Goal: Transaction & Acquisition: Purchase product/service

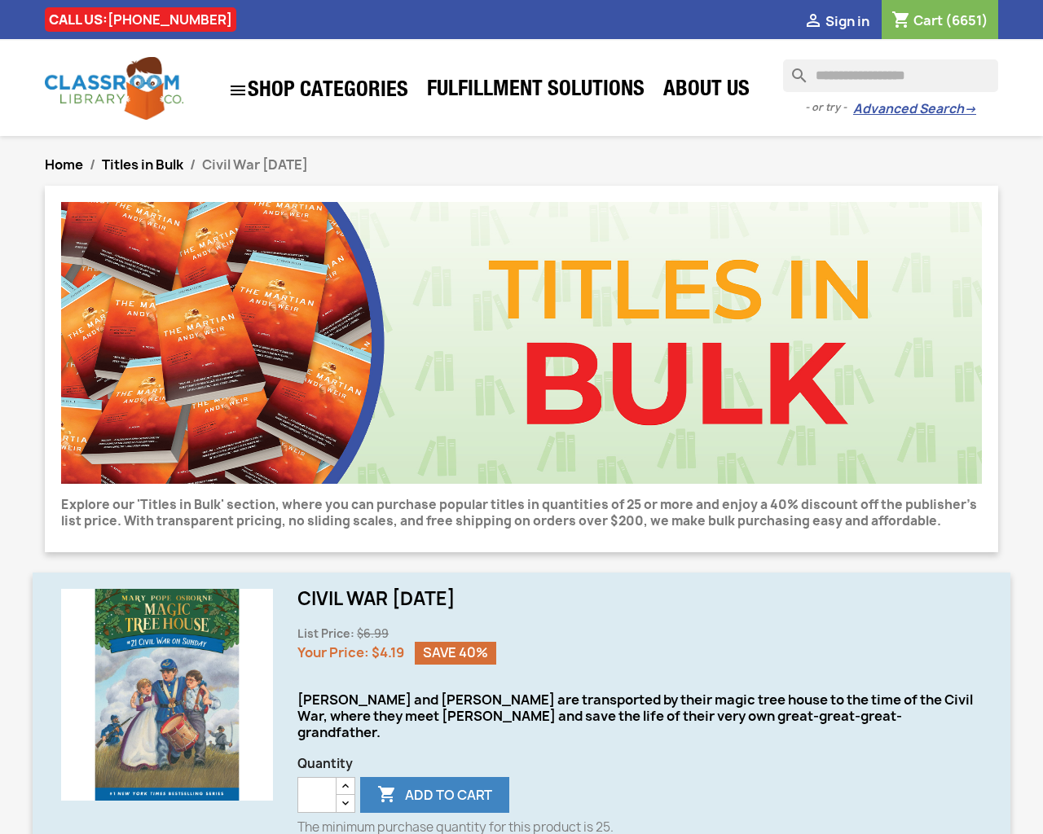
type input "***"
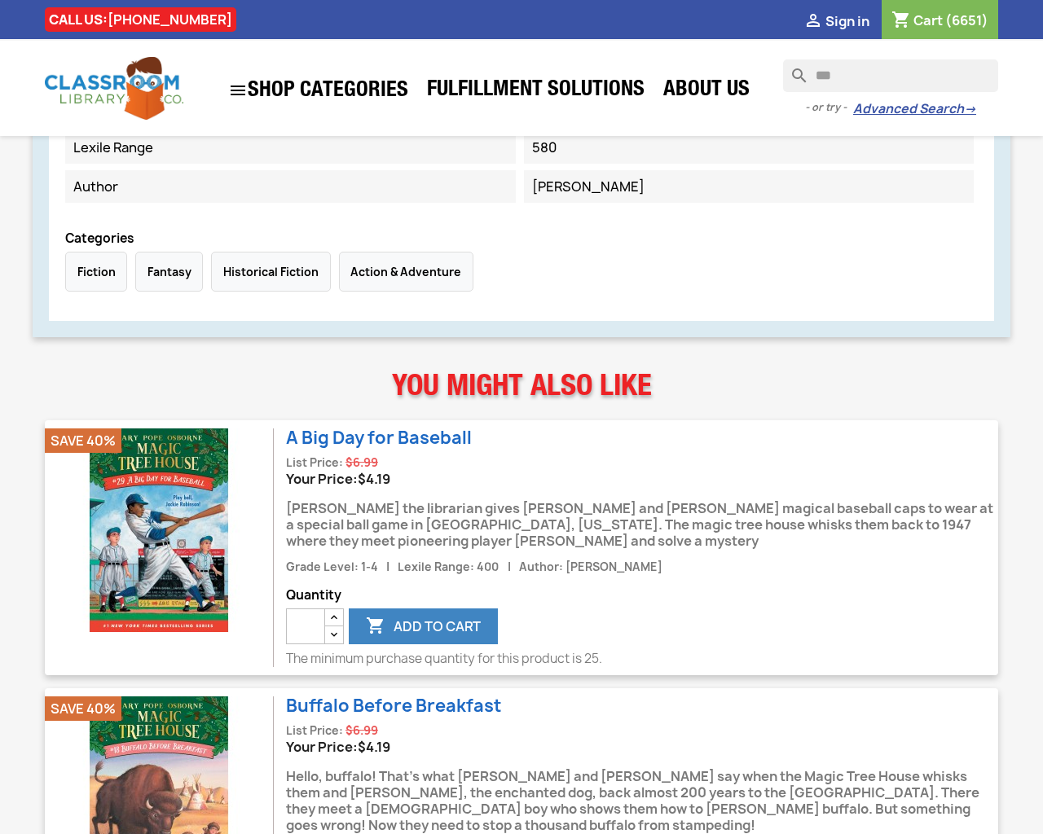
type input "*"
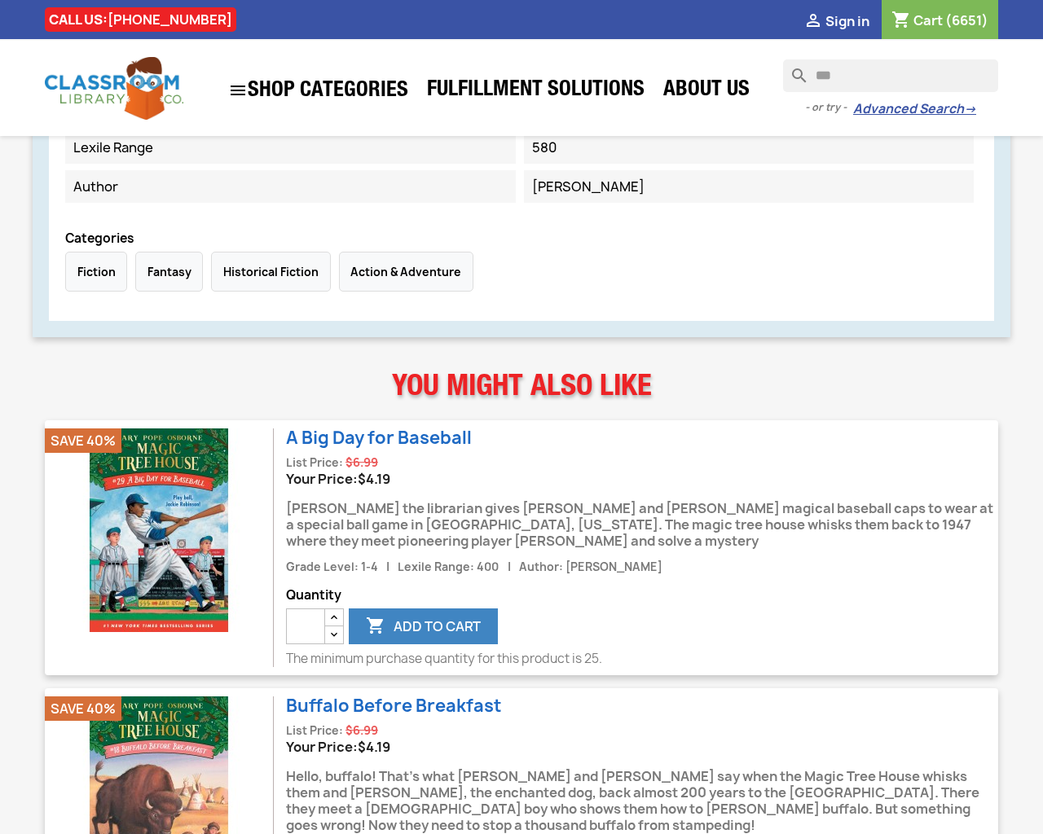
type input "*"
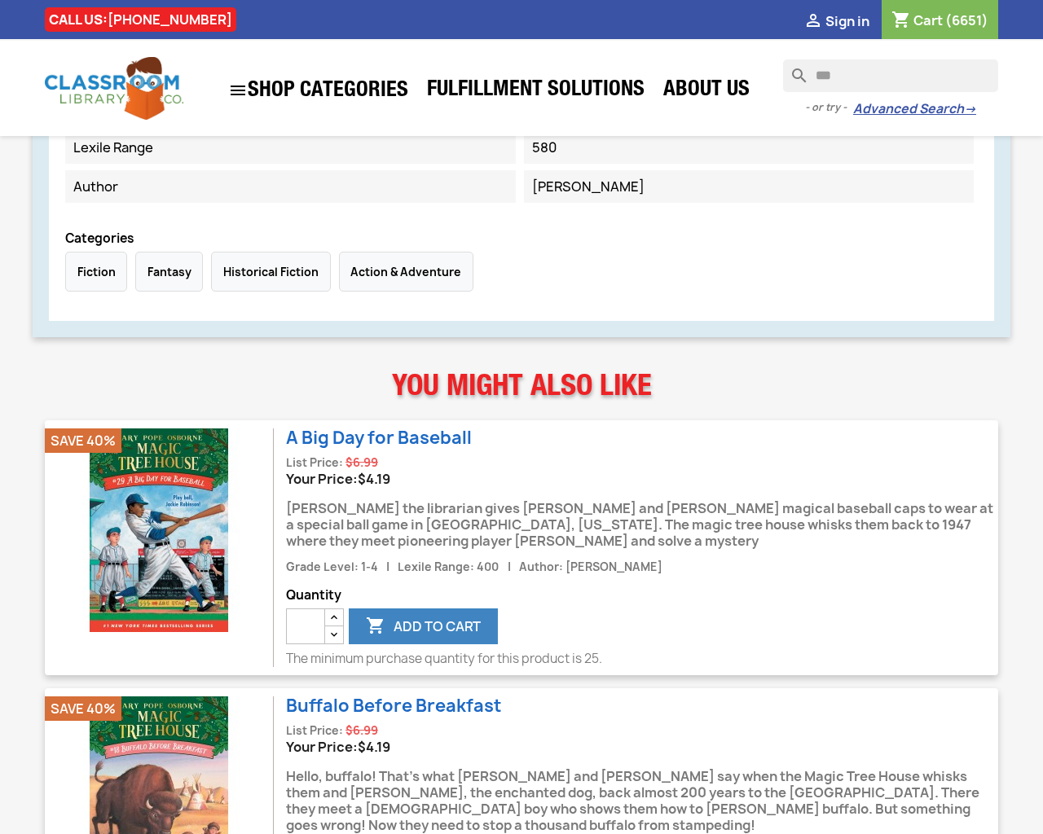
type input "*"
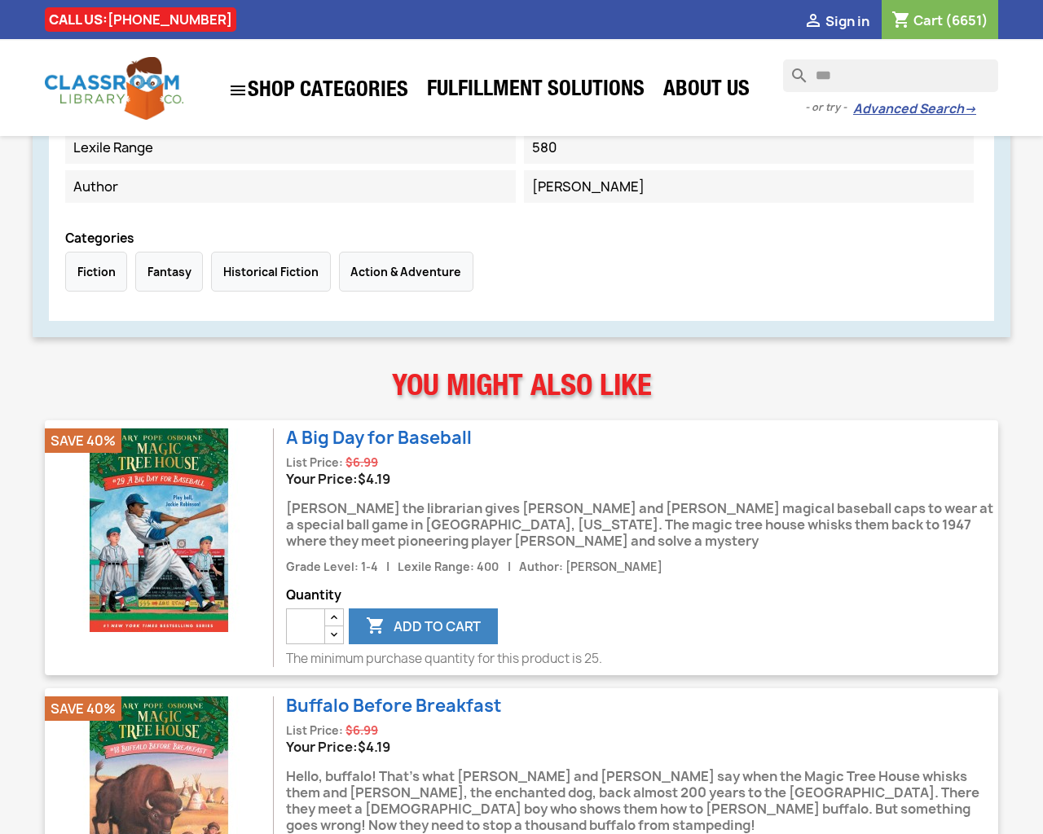
type input "*"
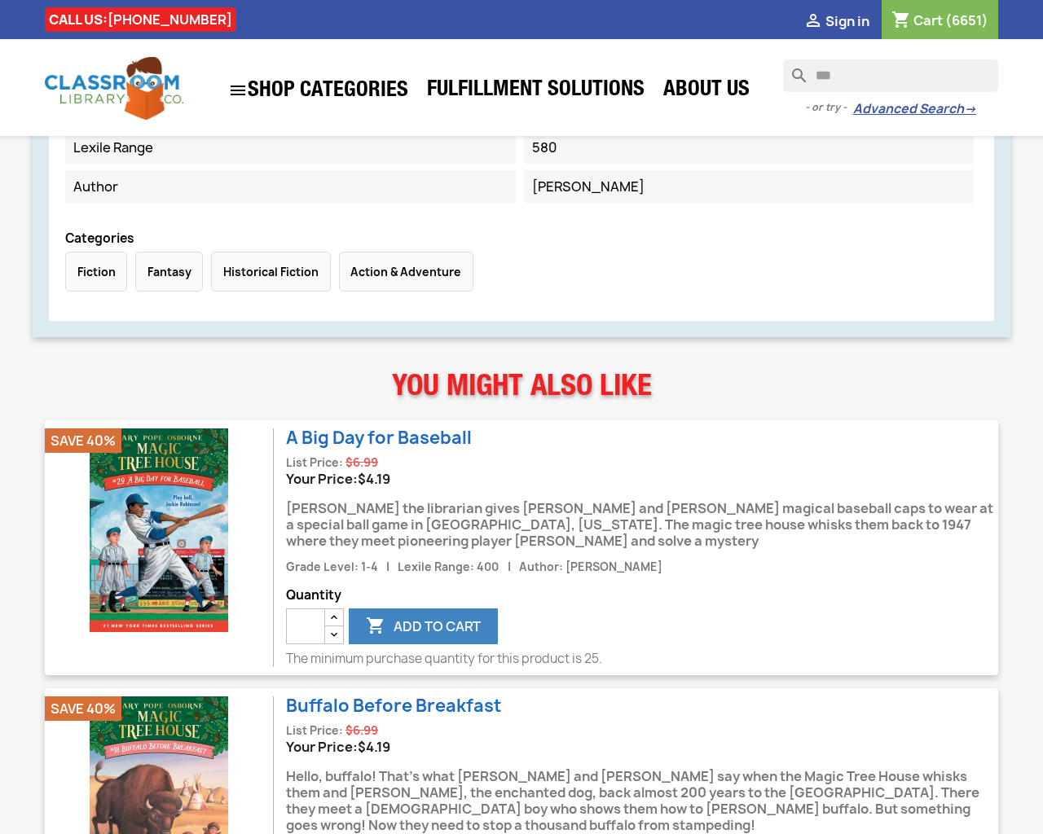
type input "*"
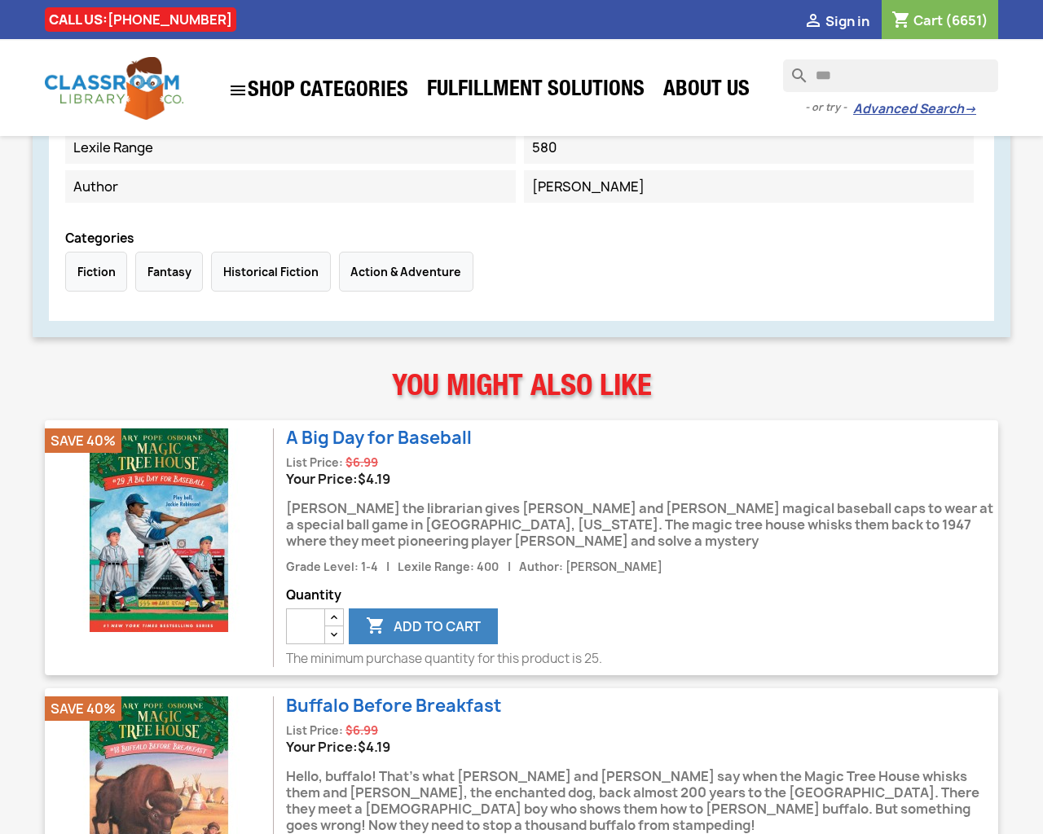
type input "*"
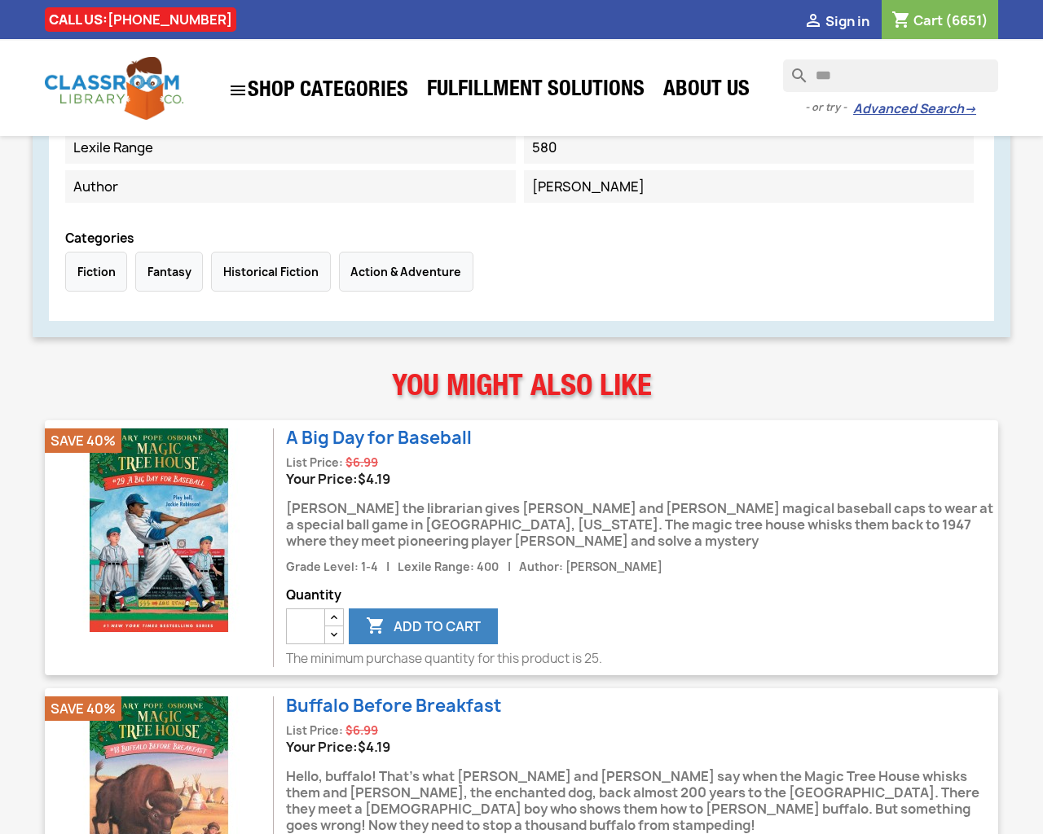
type input "*"
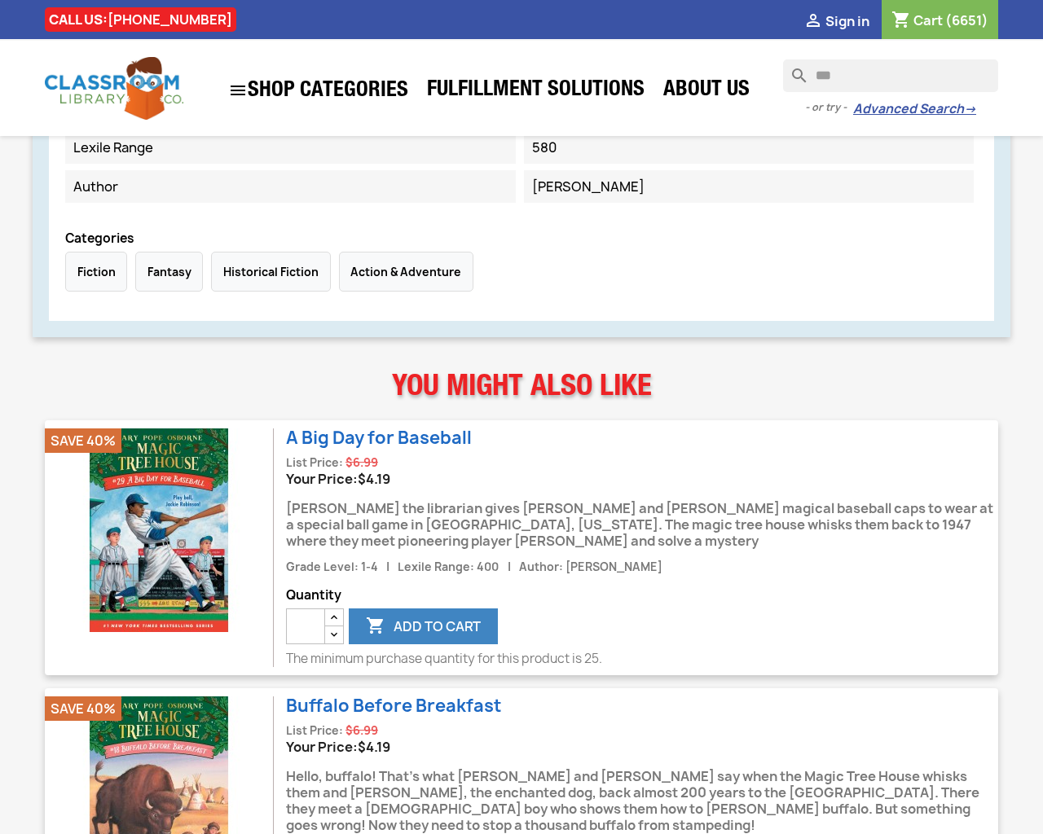
type input "*"
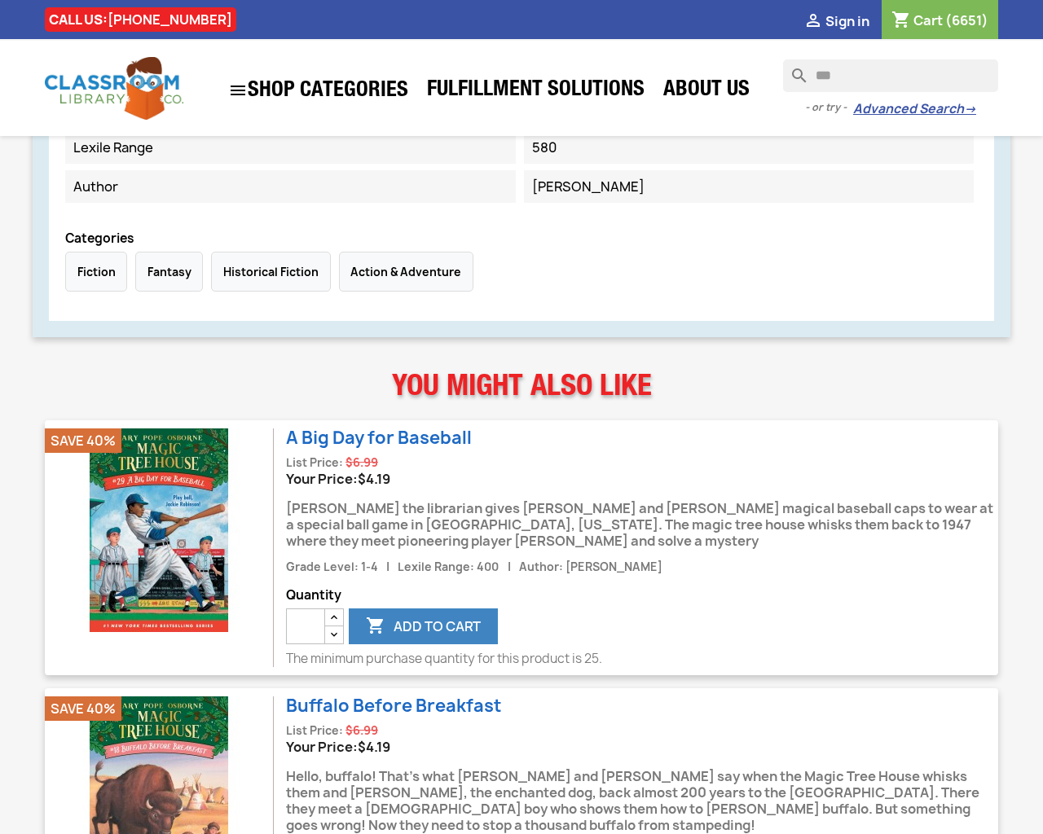
type input "*"
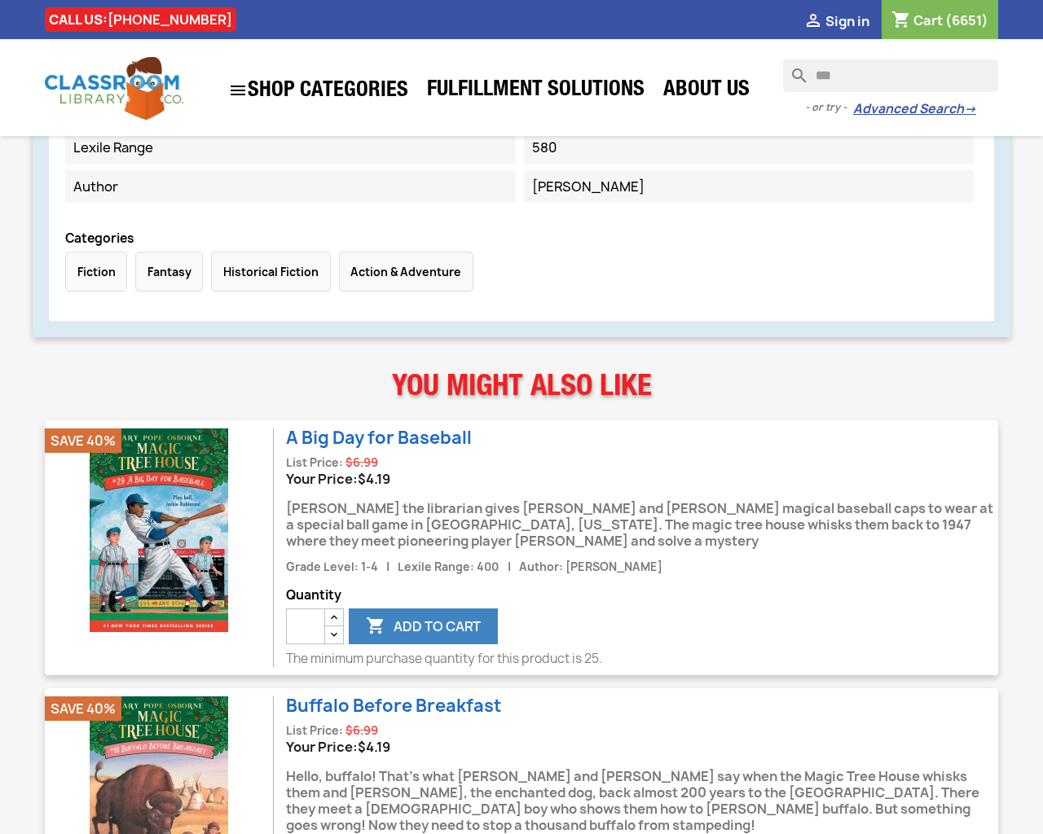
type input "*"
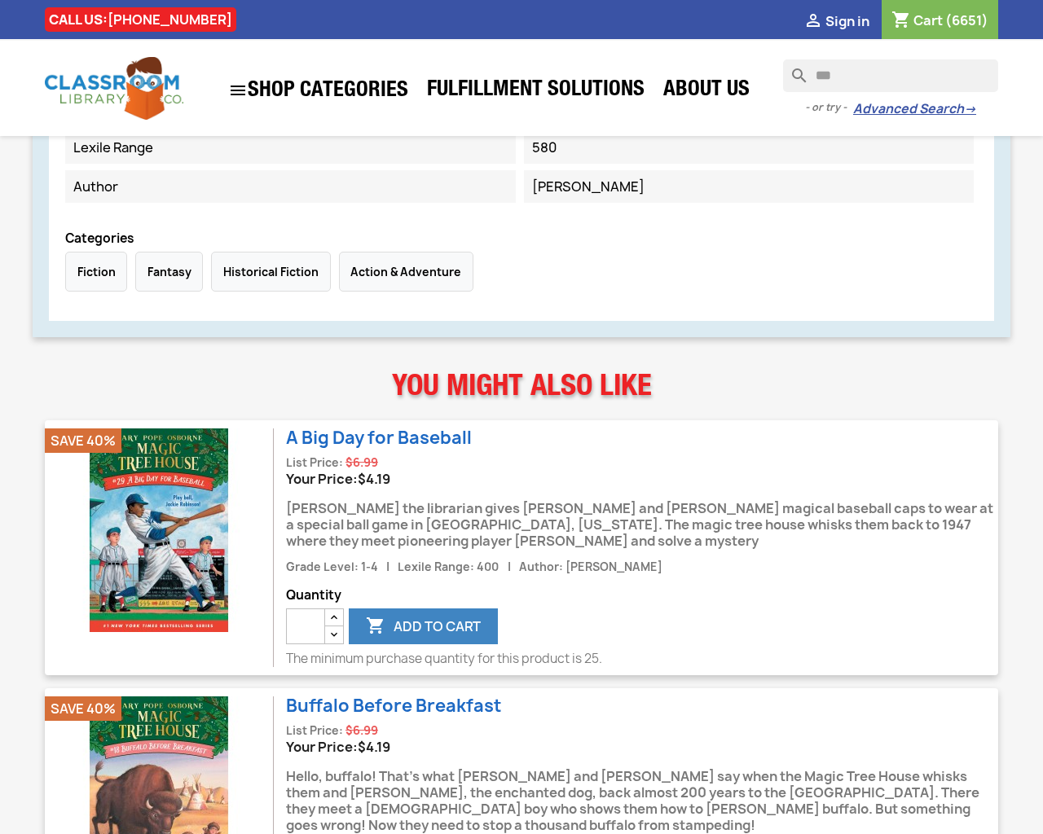
type input "*"
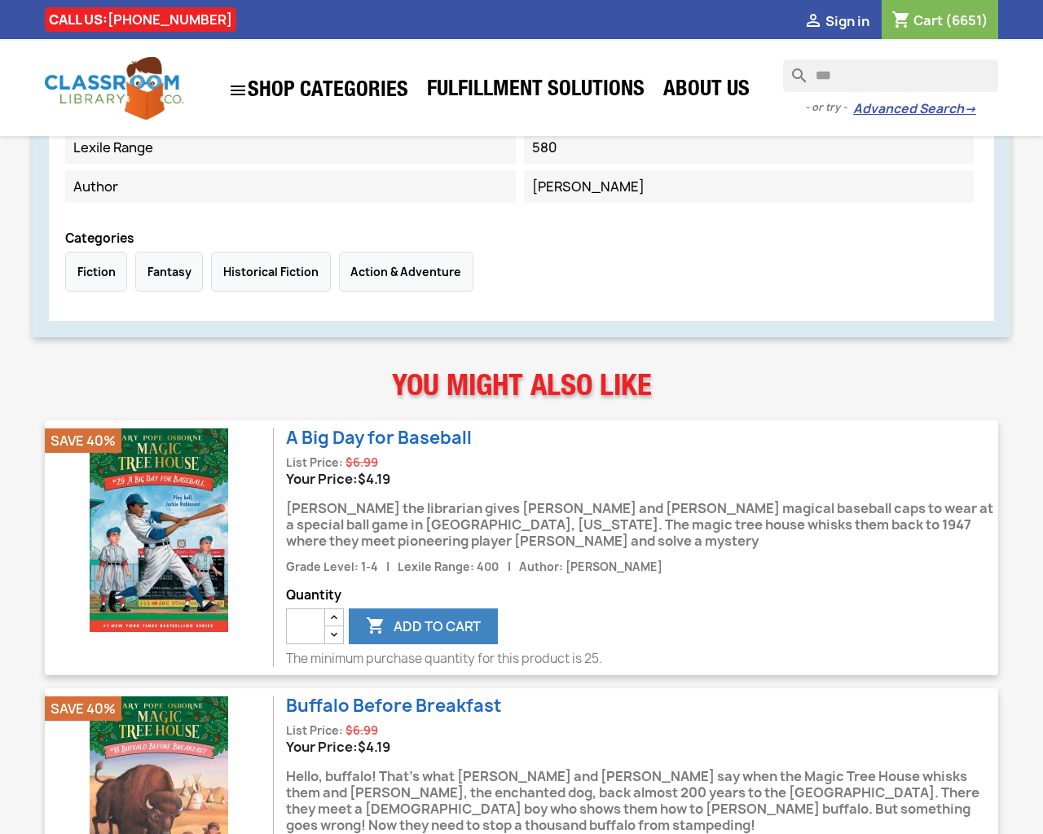
type input "*"
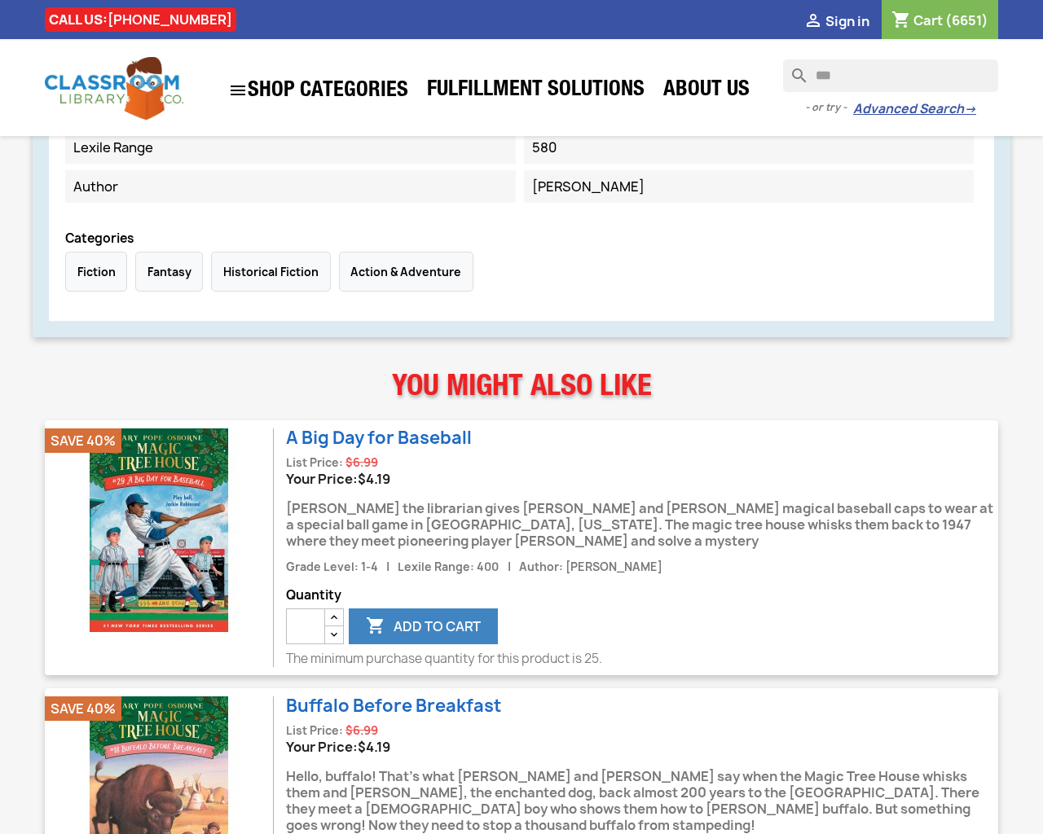
type input "*"
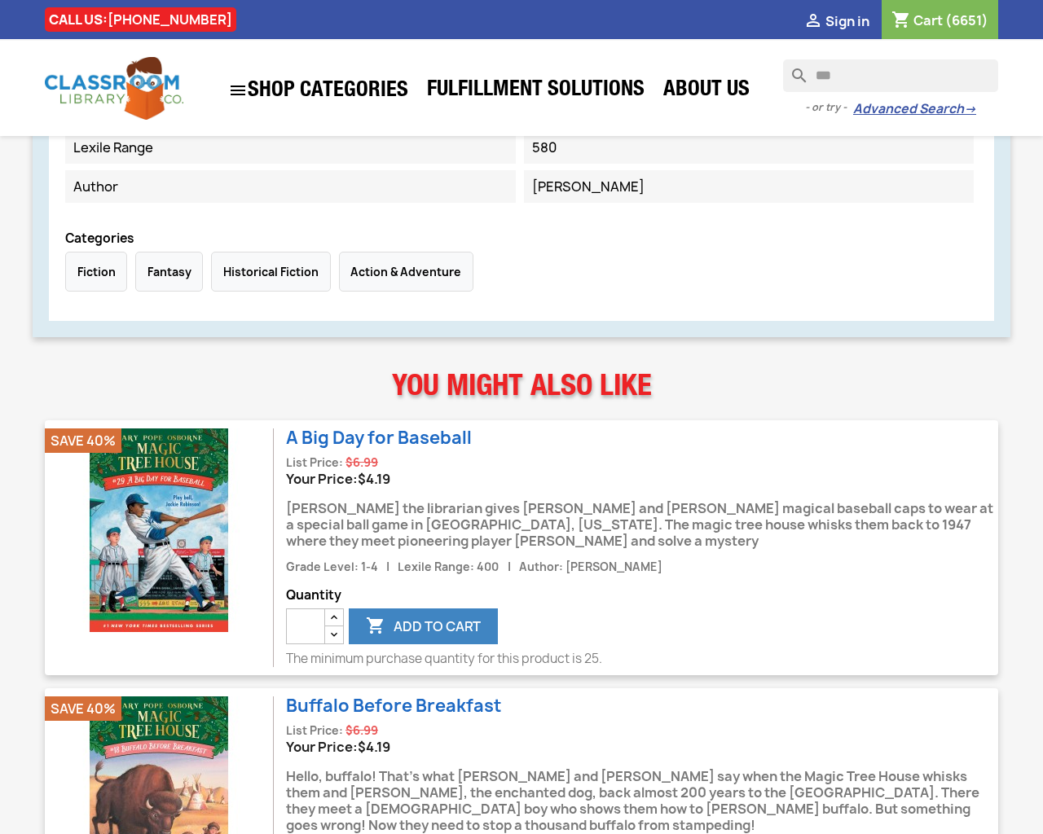
type input "*"
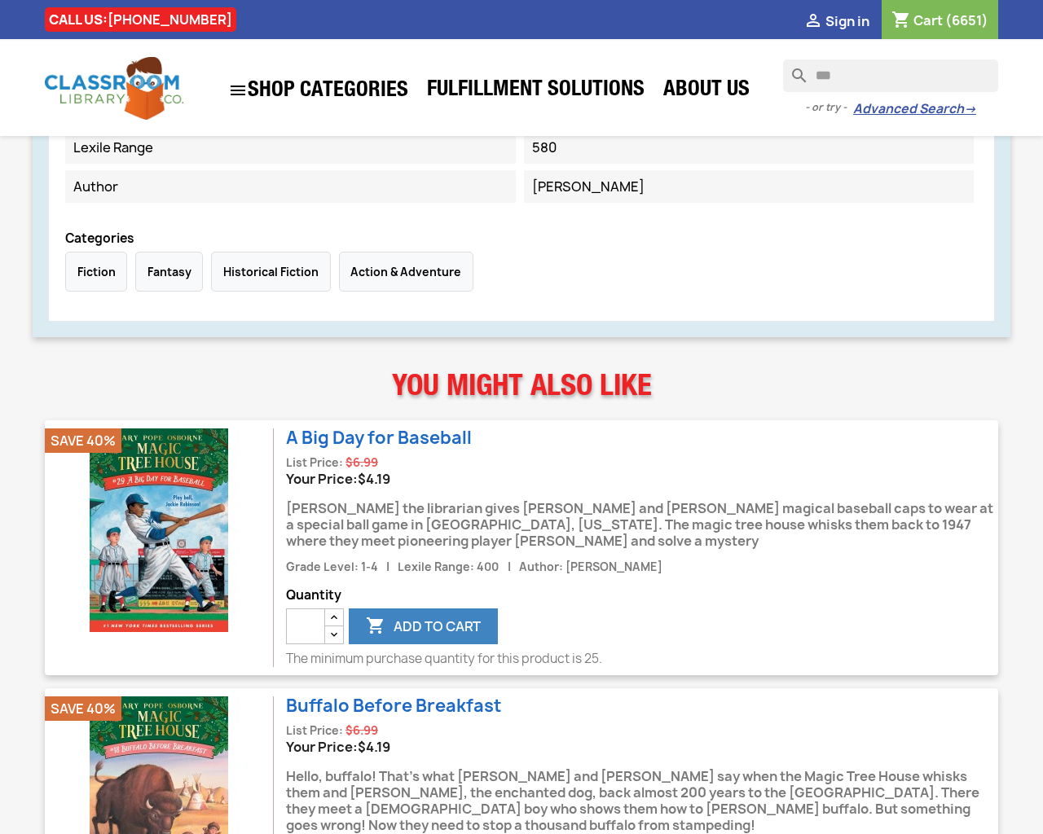
type input "*"
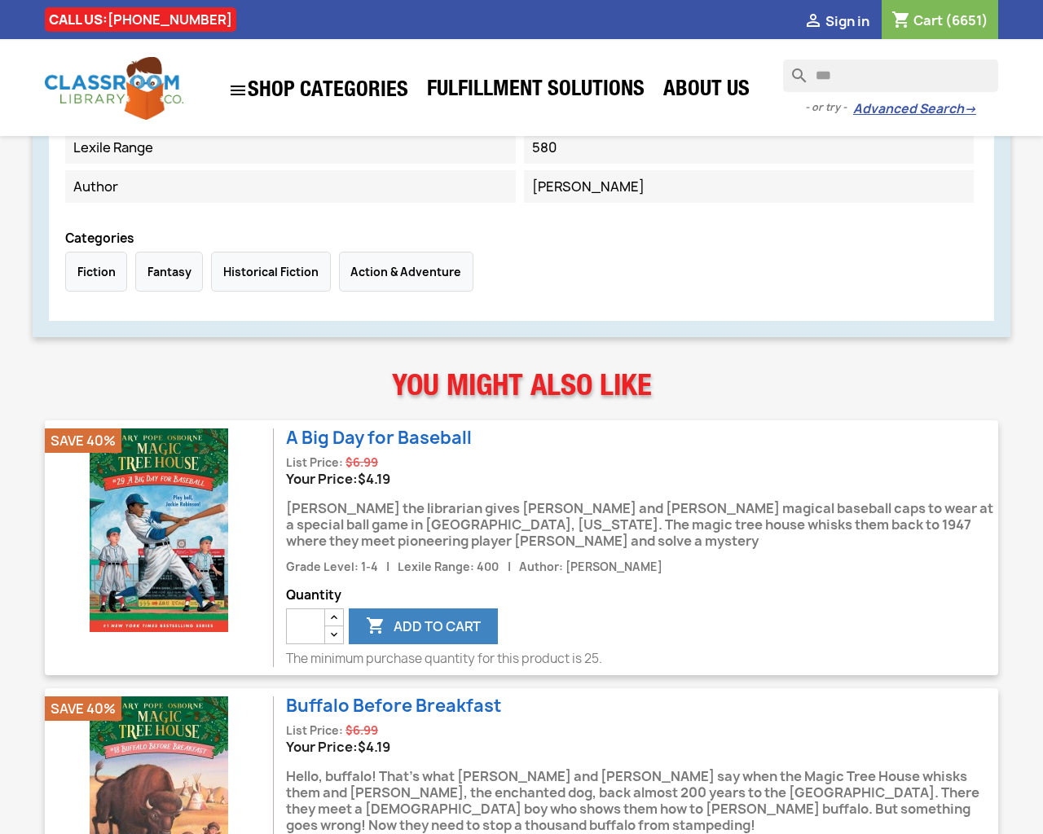
type input "*"
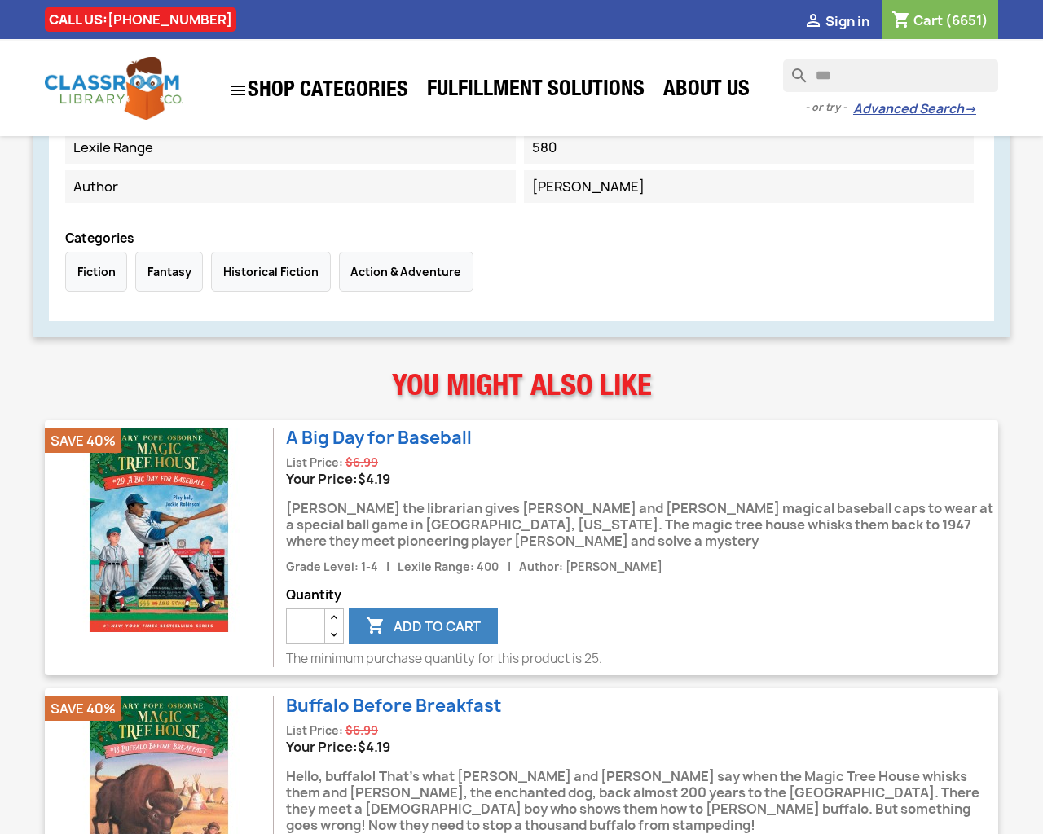
type input "*"
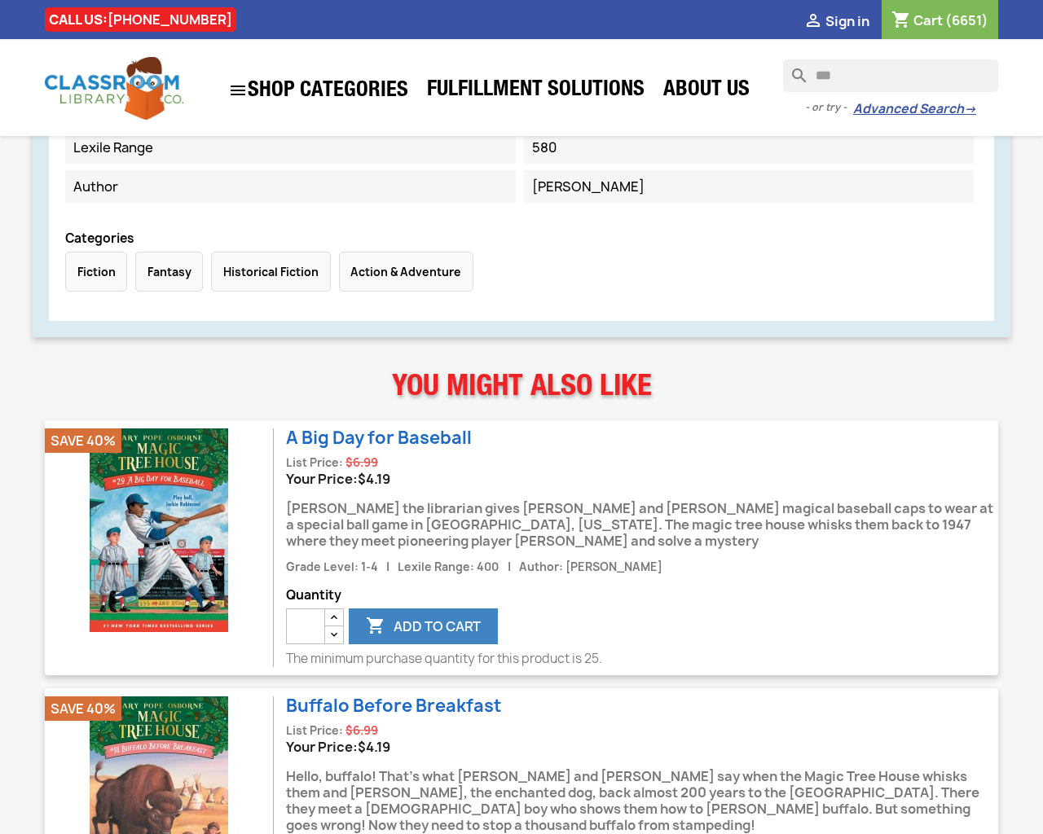
type input "*"
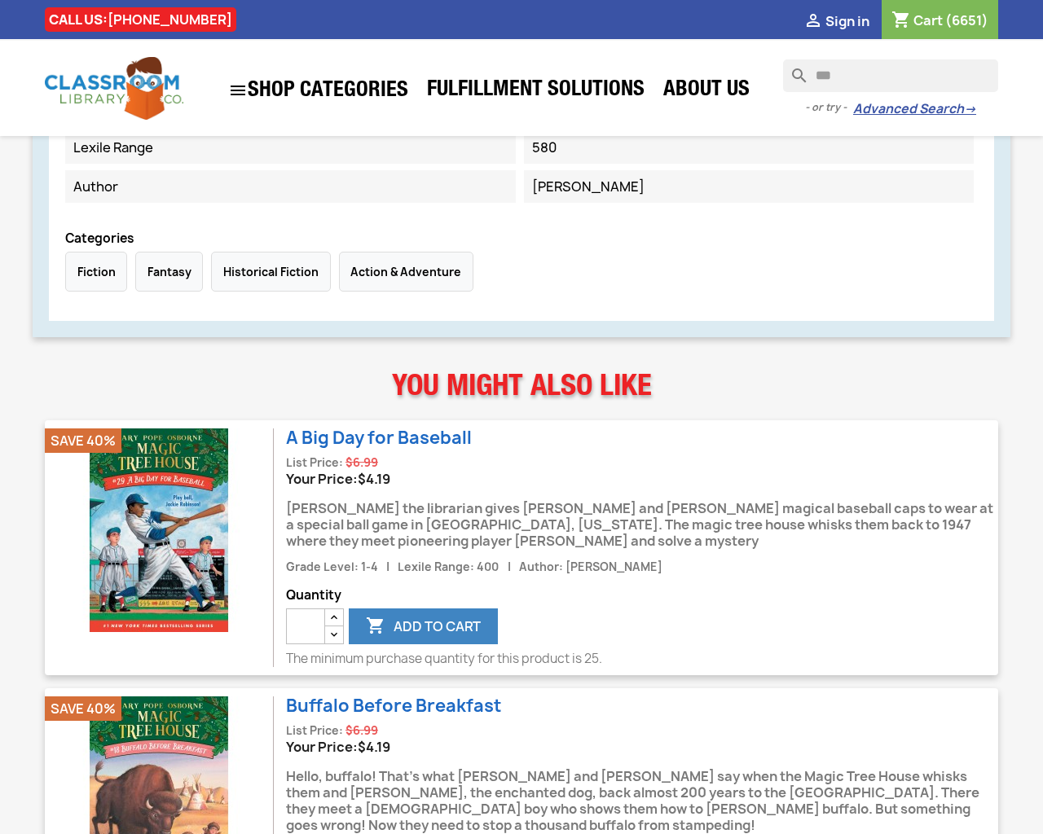
type input "*"
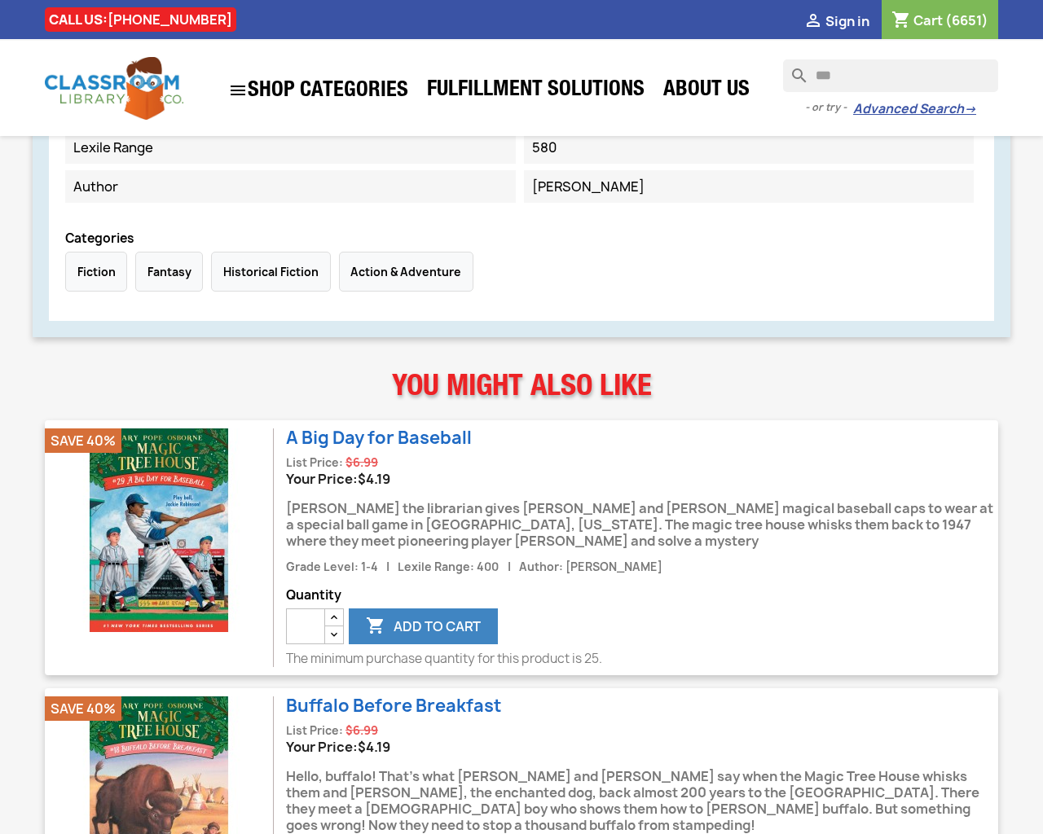
type input "*"
type button "e"
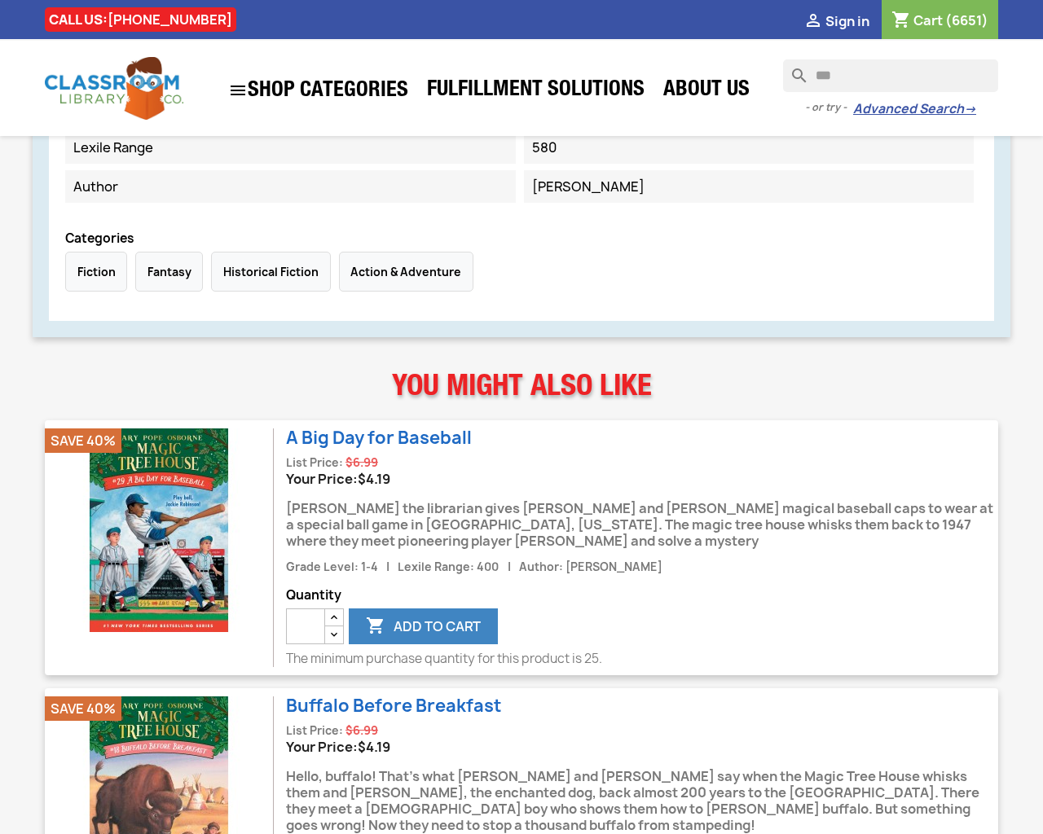
type button "e"
type input "*"
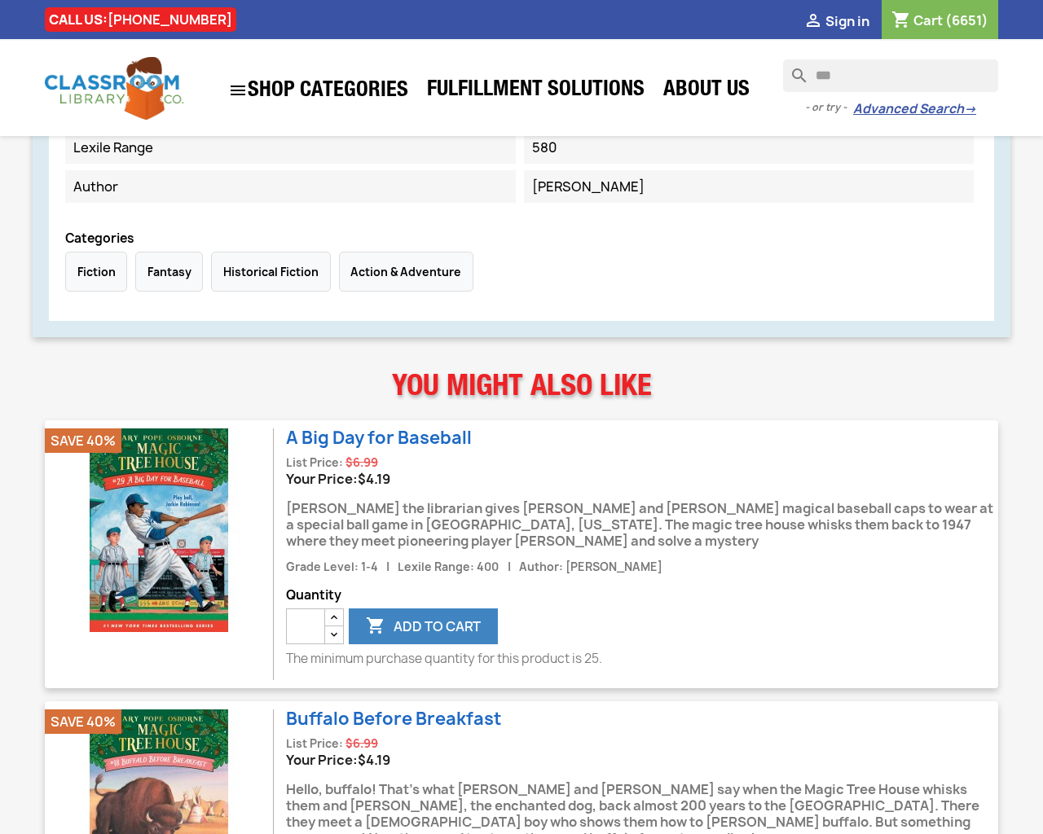
type input "*"
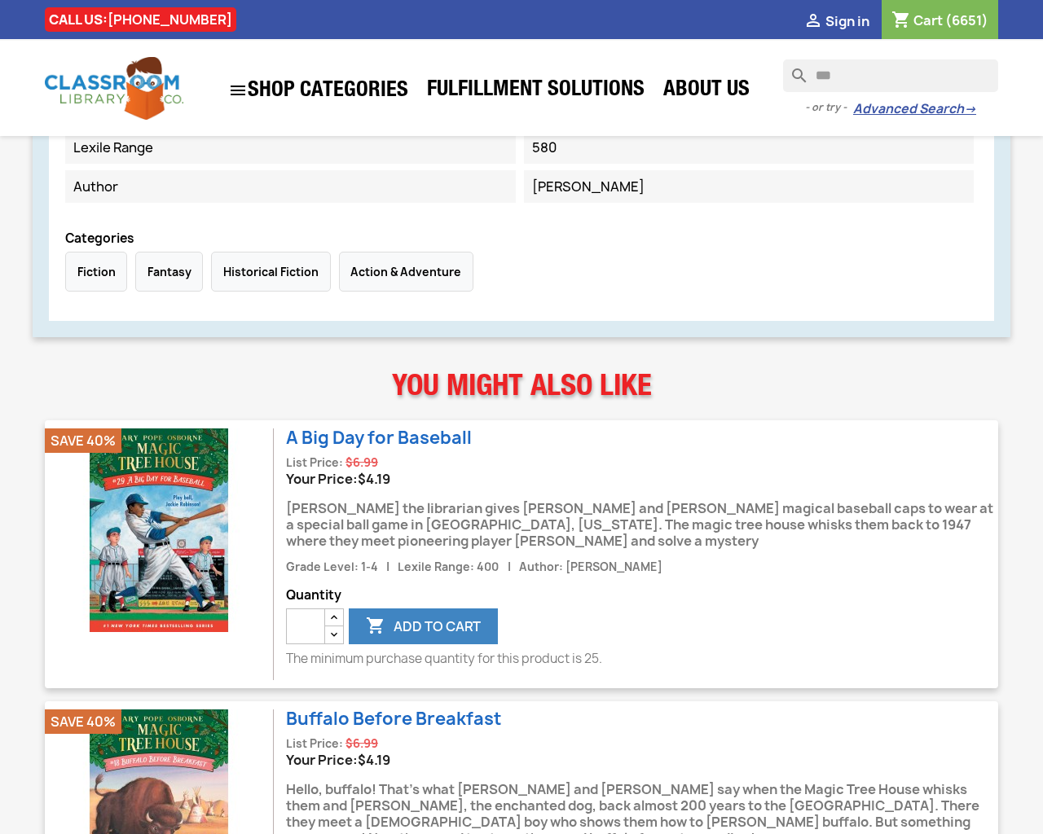
type input "*"
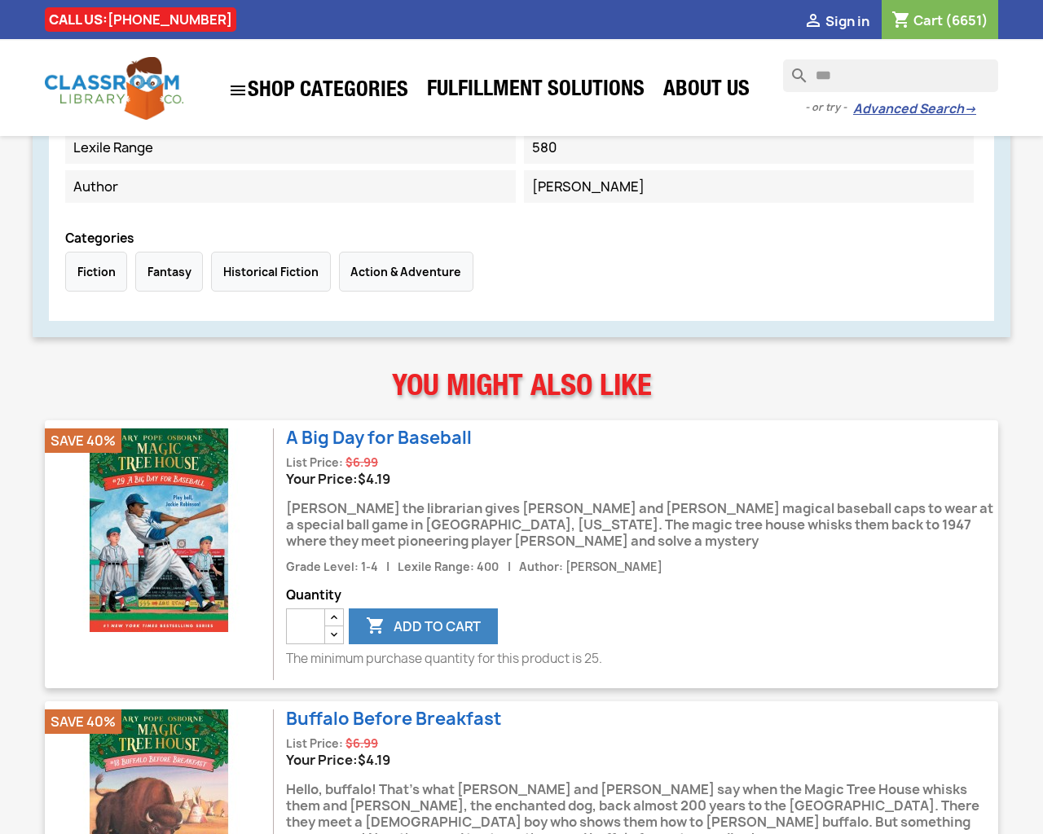
type input "*"
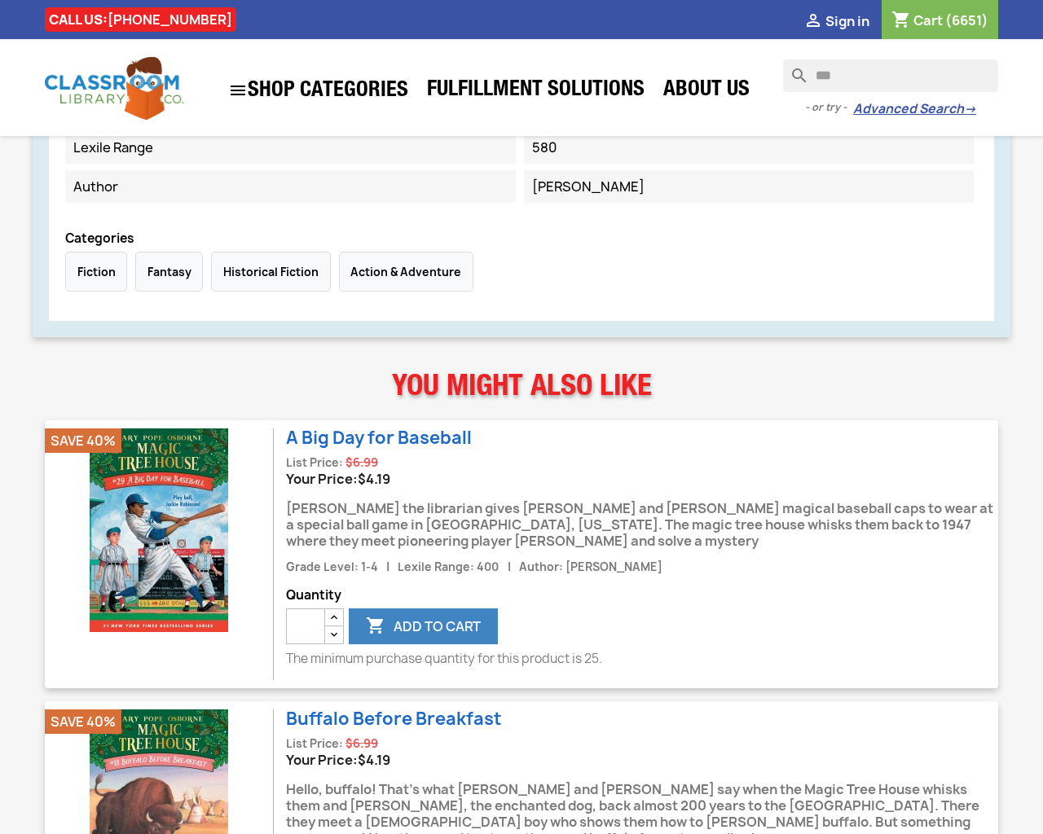
type input "*"
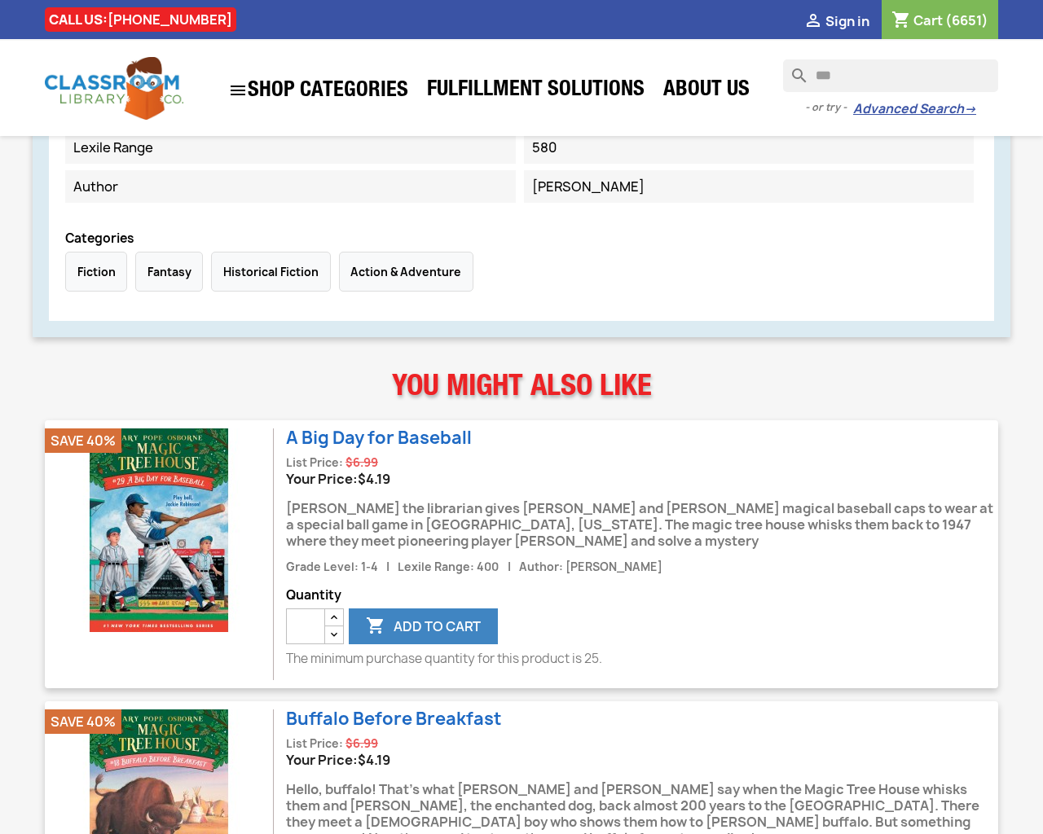
type input "*"
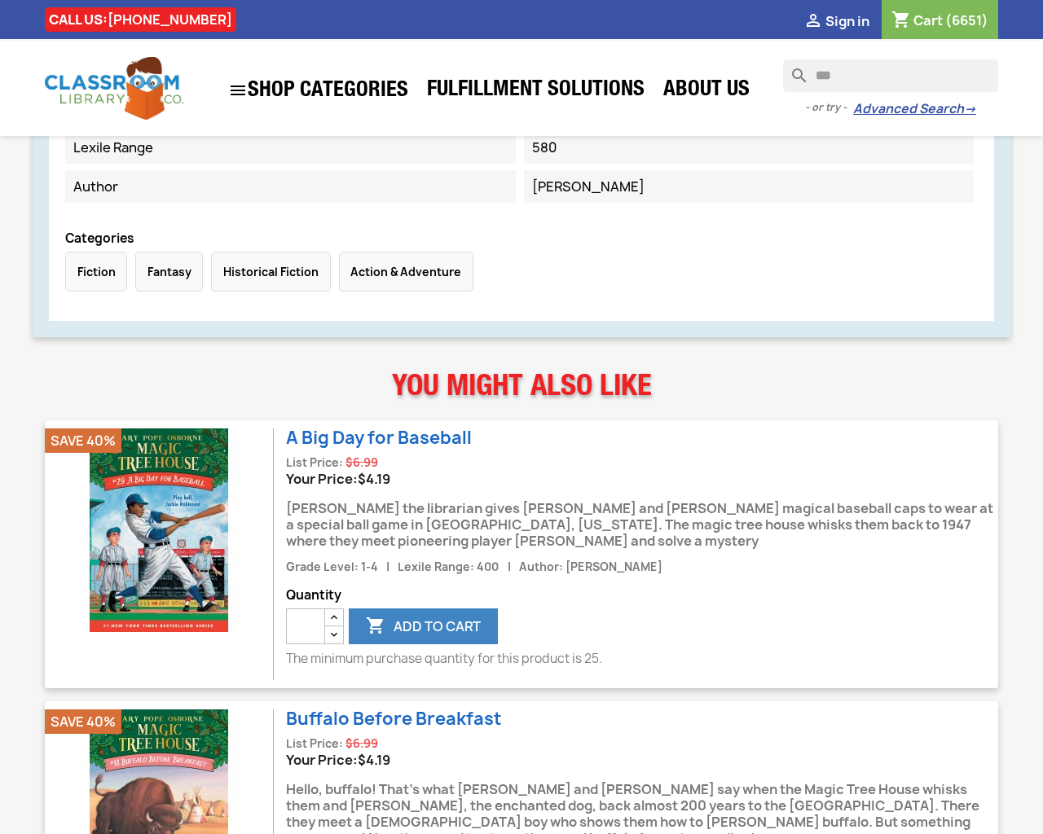
type input "*"
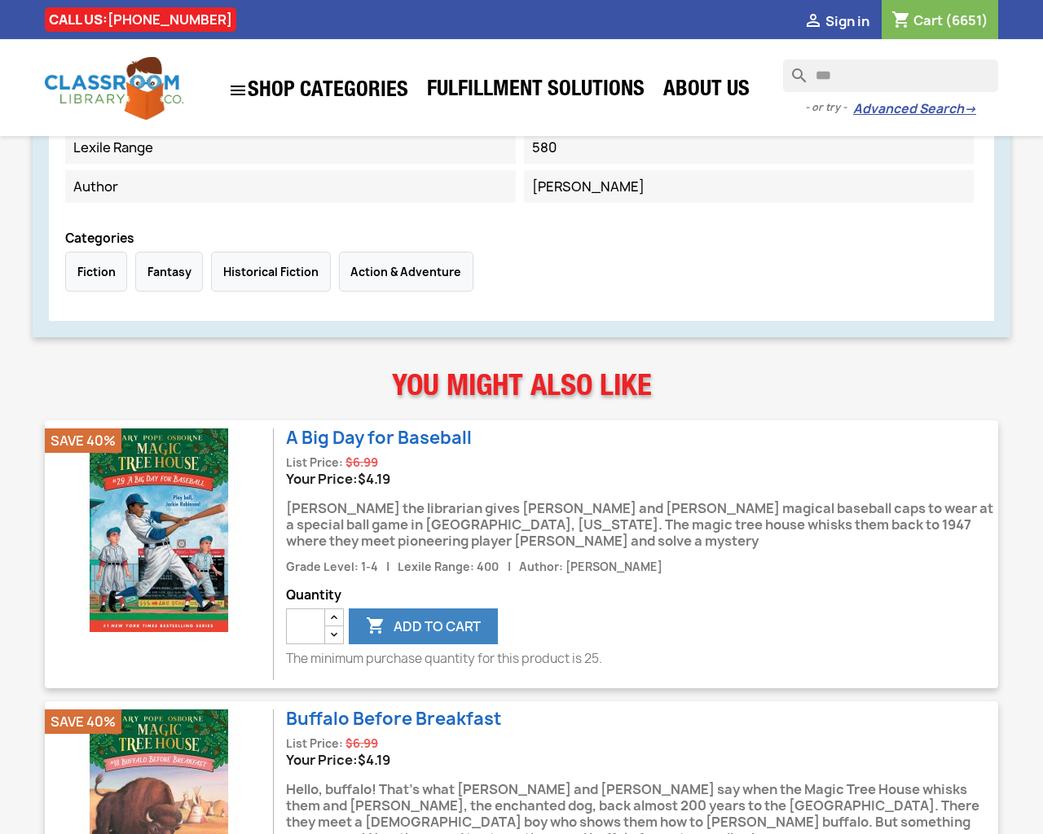
type input "*"
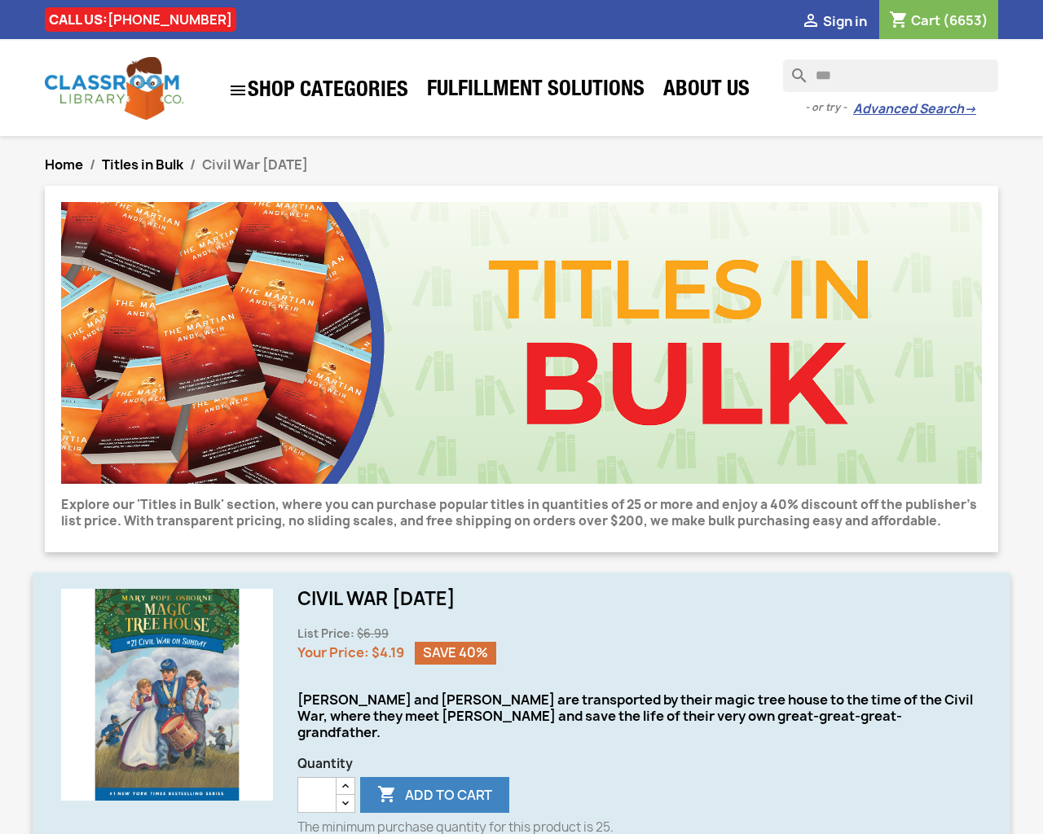
type input "*"
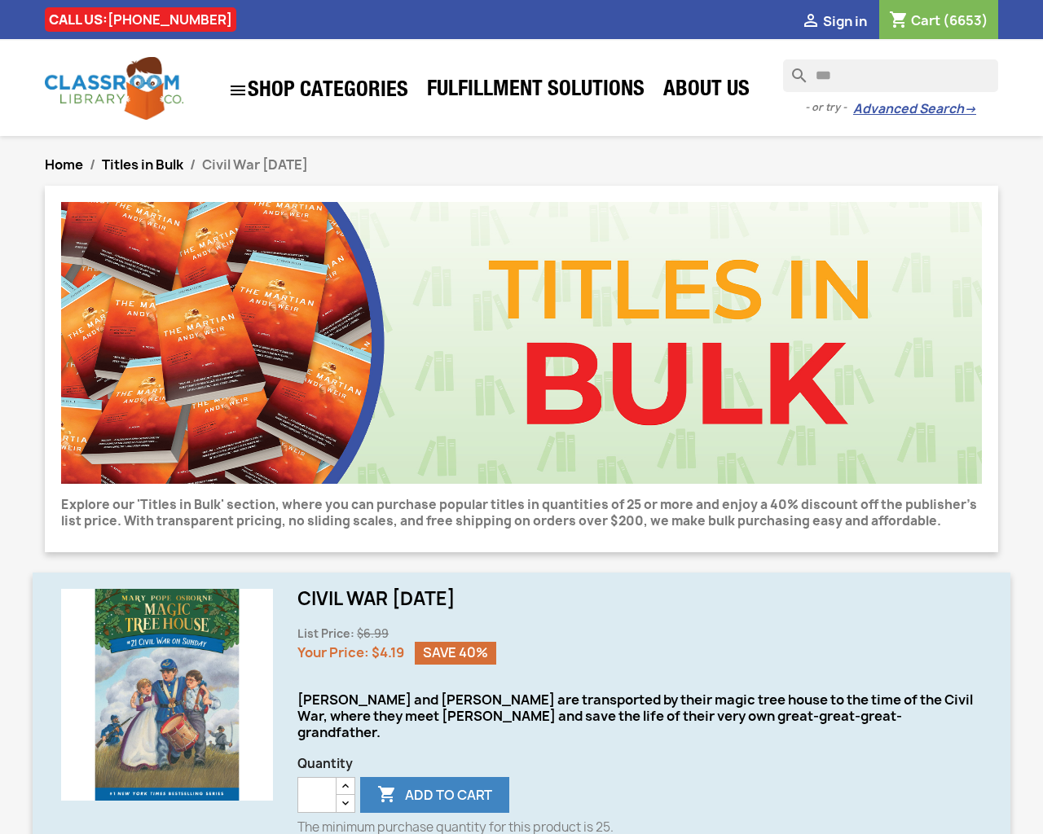
type input "*"
